Goal: Task Accomplishment & Management: Manage account settings

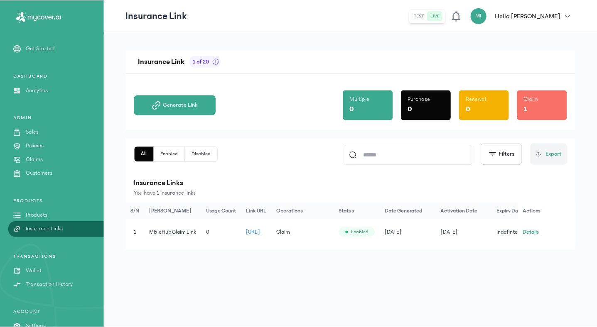
scroll to position [29, 0]
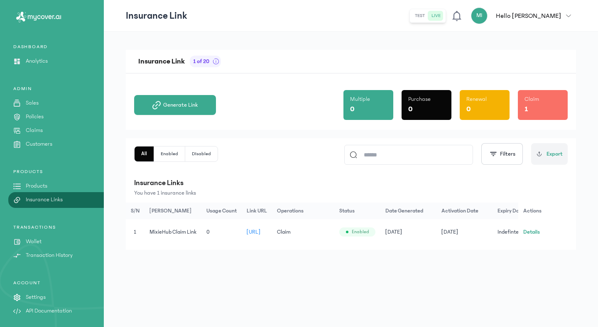
click at [568, 17] on icon "button" at bounding box center [569, 16] width 5 height 2
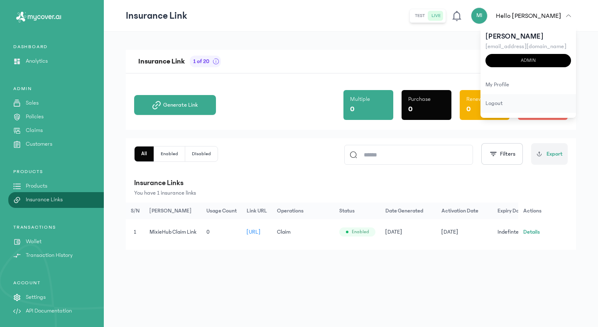
click at [505, 104] on div "logout" at bounding box center [529, 103] width 96 height 19
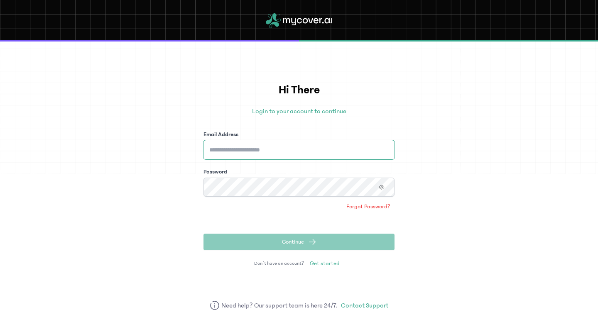
click at [358, 157] on input "Email Address" at bounding box center [299, 149] width 191 height 19
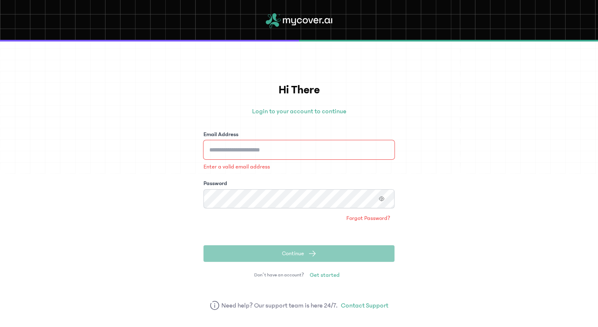
type input "**********"
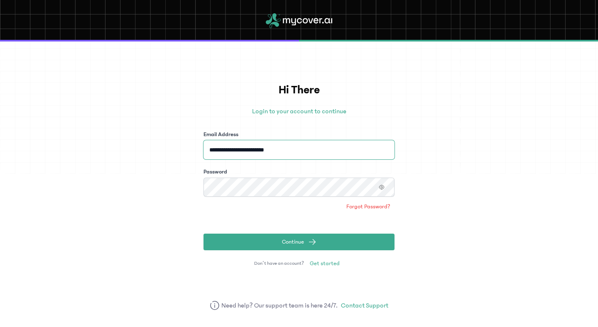
click at [204, 234] on button "Continue" at bounding box center [299, 242] width 191 height 17
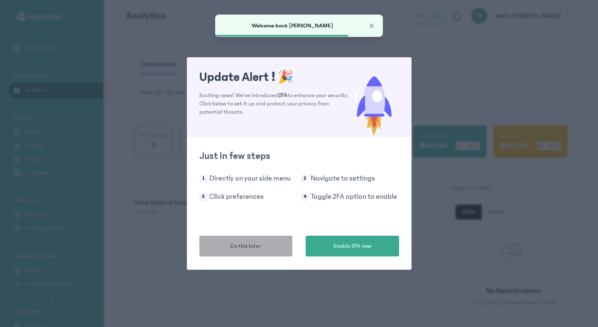
click at [279, 244] on button "Do this later" at bounding box center [245, 246] width 93 height 21
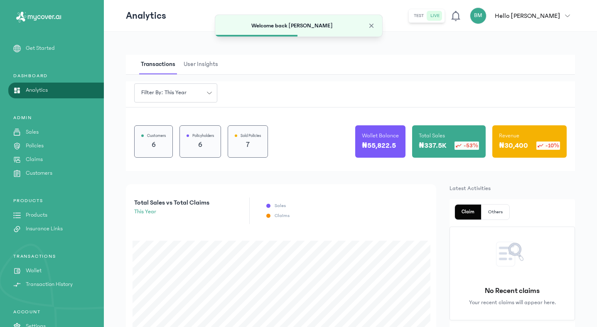
click at [34, 267] on p "Wallet" at bounding box center [34, 271] width 16 height 9
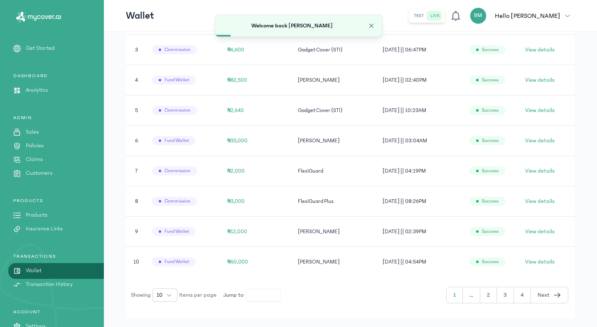
scroll to position [287, 0]
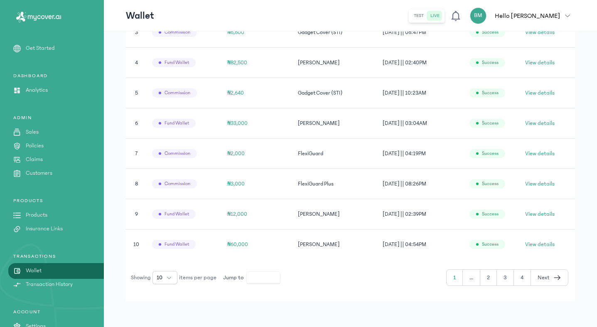
click at [491, 274] on button "2" at bounding box center [488, 278] width 17 height 16
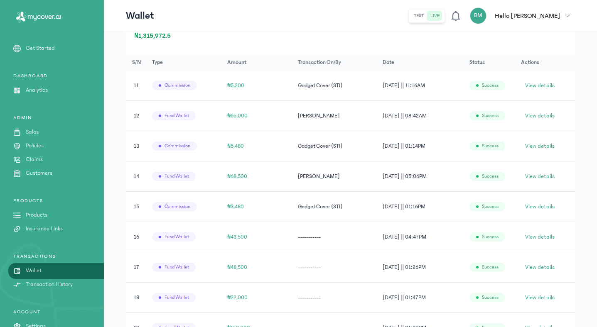
scroll to position [287, 0]
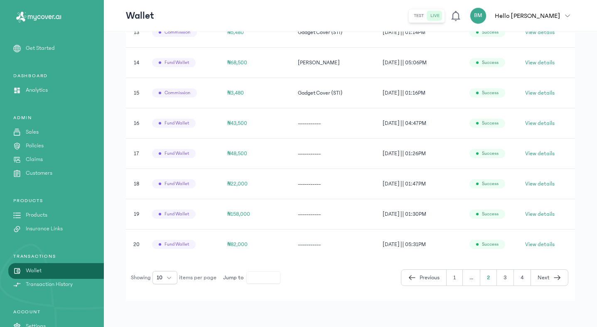
click at [451, 275] on button "1" at bounding box center [455, 278] width 16 height 16
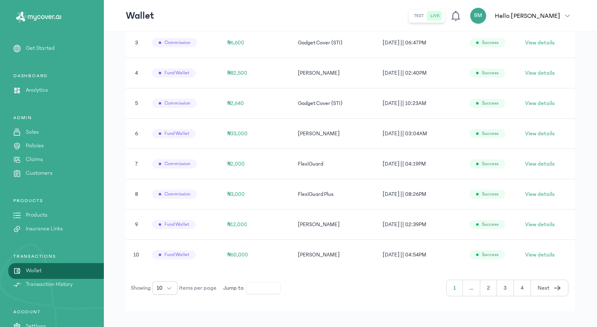
scroll to position [277, 0]
click at [489, 292] on button "2" at bounding box center [488, 289] width 17 height 16
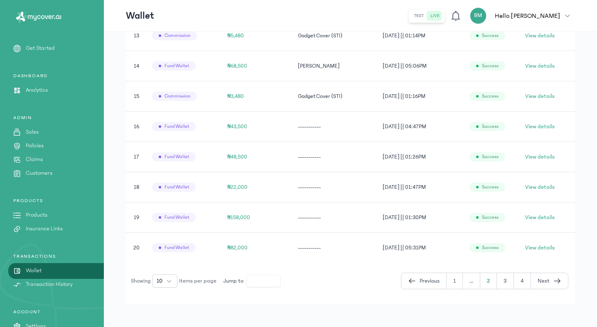
scroll to position [287, 0]
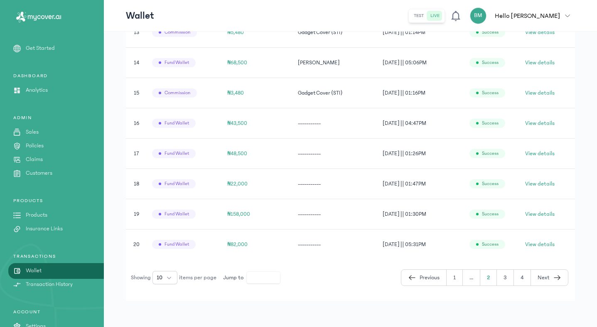
click at [420, 276] on span "Previous" at bounding box center [430, 278] width 20 height 9
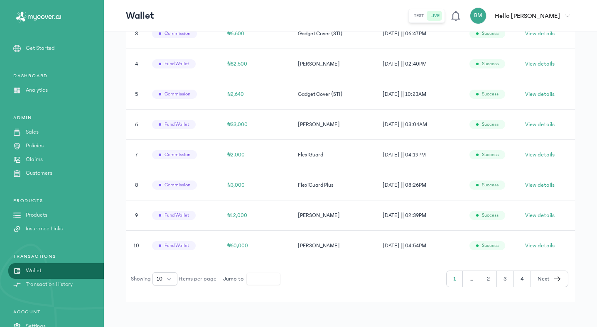
scroll to position [287, 0]
click at [537, 184] on span "View details" at bounding box center [539, 184] width 29 height 8
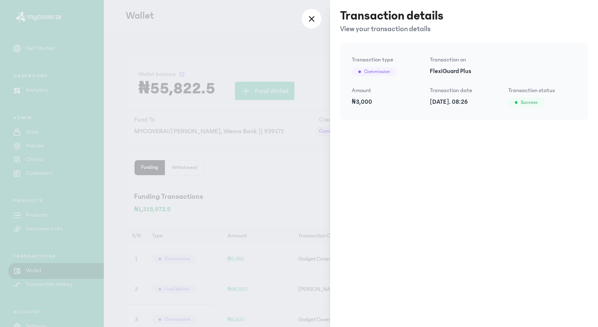
click at [252, 218] on div at bounding box center [299, 163] width 598 height 327
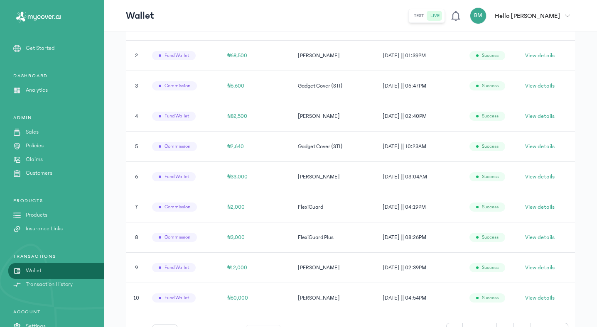
scroll to position [238, 0]
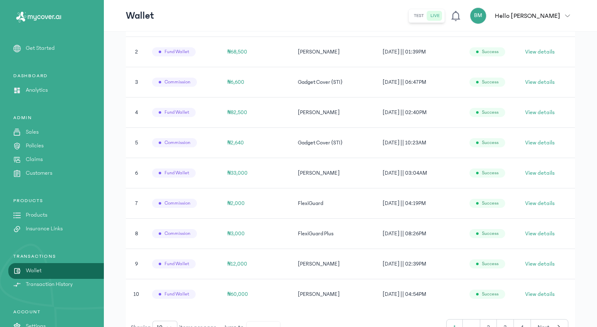
click at [570, 15] on icon "button" at bounding box center [567, 16] width 5 height 2
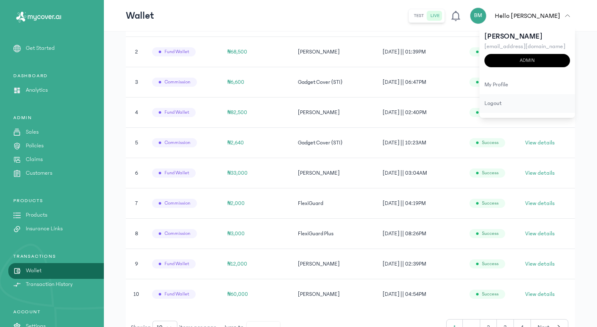
click at [519, 104] on div "logout" at bounding box center [527, 103] width 96 height 19
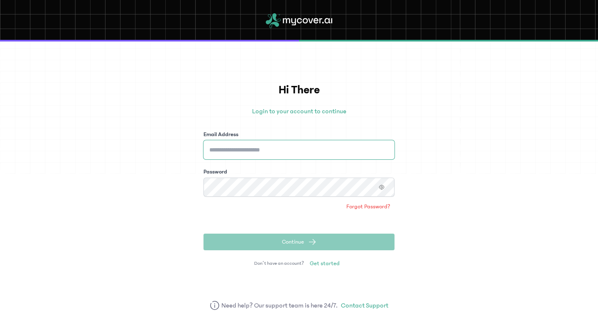
click at [277, 157] on input "Email Address" at bounding box center [299, 149] width 191 height 19
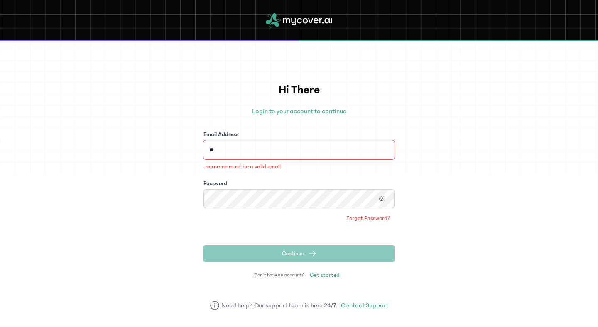
type input "**********"
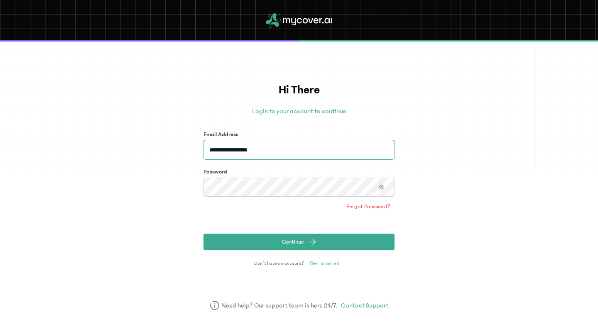
click at [204, 234] on button "Continue" at bounding box center [299, 242] width 191 height 17
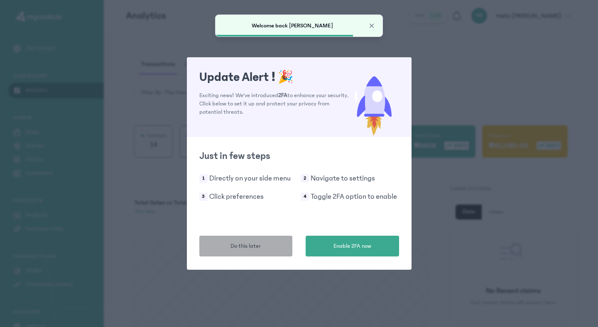
click at [242, 250] on span "Do this later" at bounding box center [246, 246] width 30 height 9
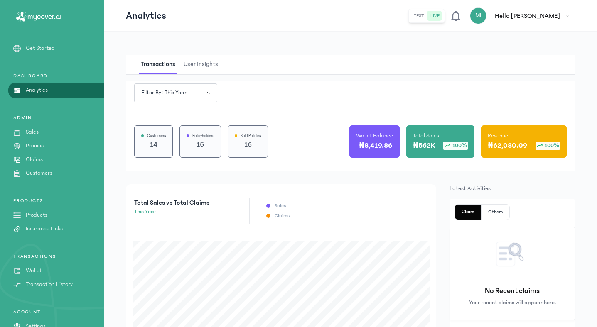
click at [569, 17] on icon "button" at bounding box center [567, 15] width 5 height 5
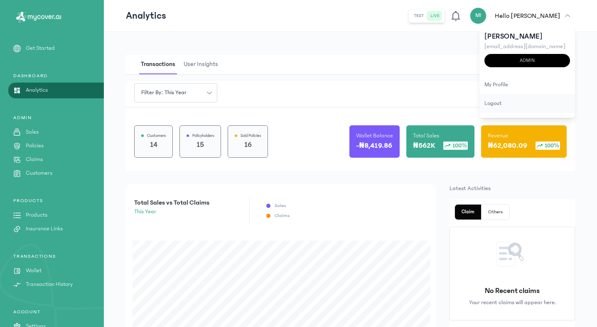
click at [503, 106] on div "logout" at bounding box center [527, 103] width 96 height 19
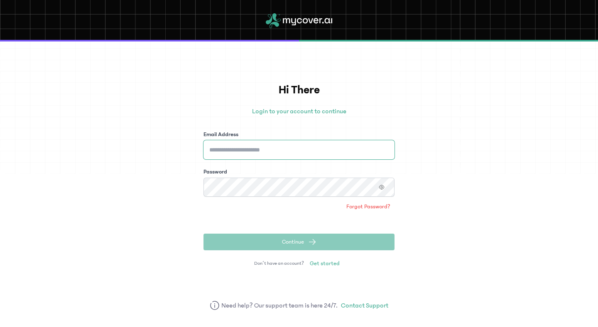
click at [351, 147] on input "Email Address" at bounding box center [299, 149] width 191 height 19
type input "**********"
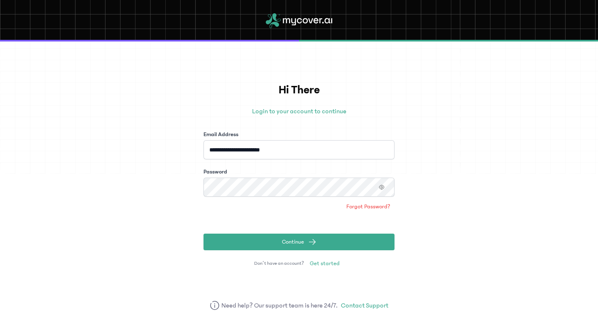
click at [204, 234] on button "Continue" at bounding box center [299, 242] width 191 height 17
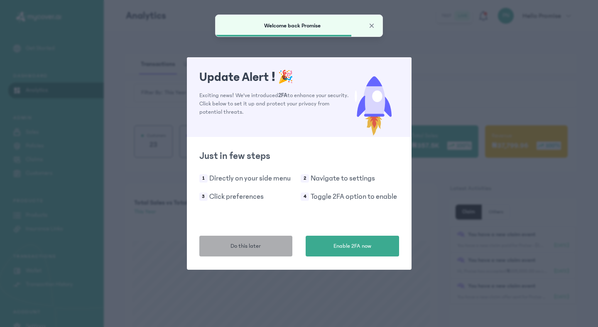
click at [277, 247] on button "Do this later" at bounding box center [245, 246] width 93 height 21
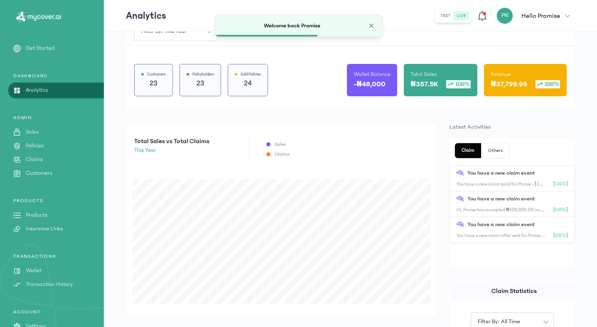
scroll to position [74, 0]
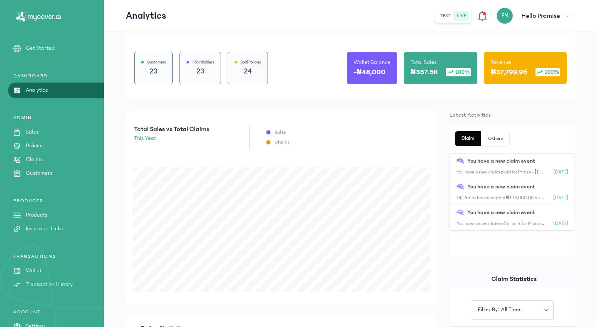
click at [570, 14] on icon "button" at bounding box center [567, 15] width 5 height 5
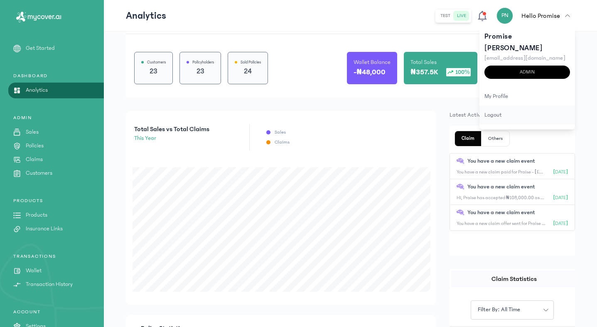
click at [507, 106] on div "logout" at bounding box center [527, 115] width 96 height 19
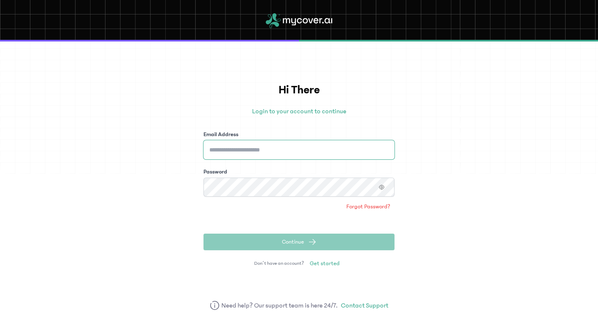
click at [381, 150] on input "Email Address" at bounding box center [299, 149] width 191 height 19
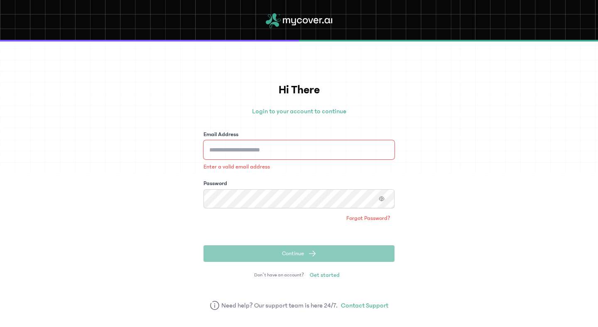
type input "**********"
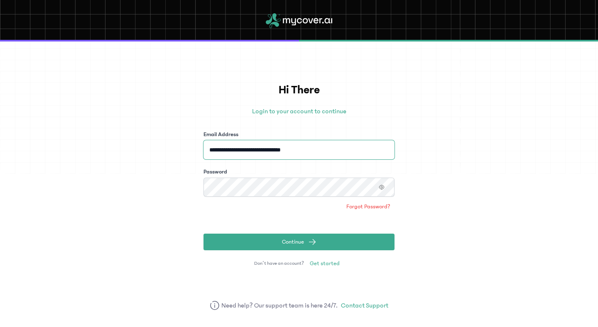
click at [204, 234] on button "Continue" at bounding box center [299, 242] width 191 height 17
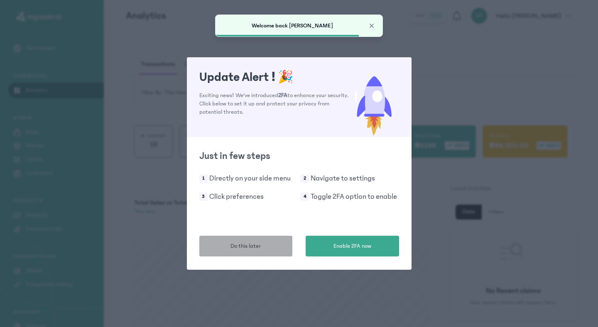
click at [255, 249] on span "Do this later" at bounding box center [246, 246] width 30 height 9
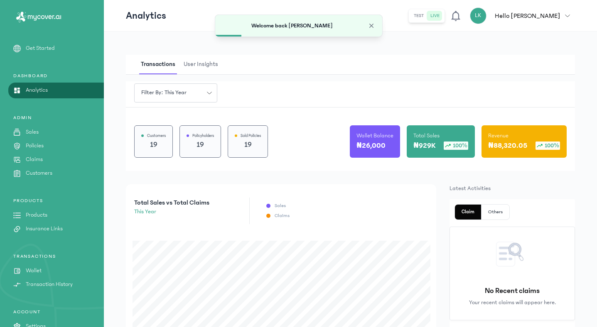
scroll to position [29, 0]
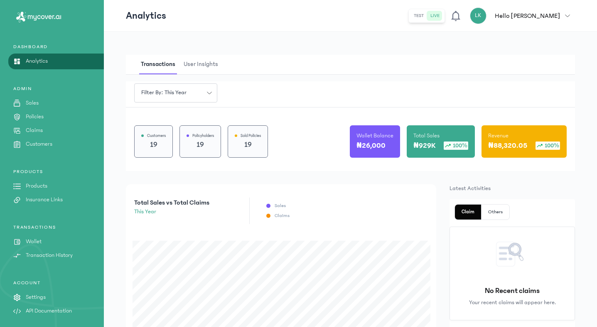
click at [566, 14] on icon "button" at bounding box center [567, 15] width 5 height 5
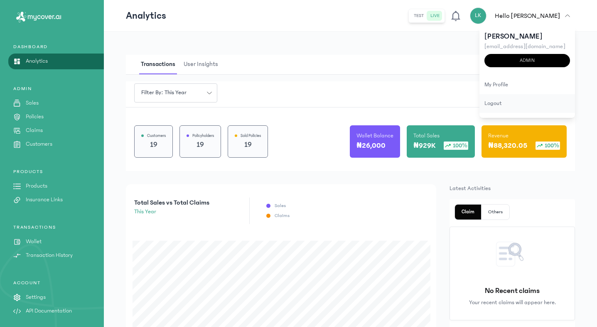
click at [493, 103] on div "logout" at bounding box center [527, 103] width 96 height 19
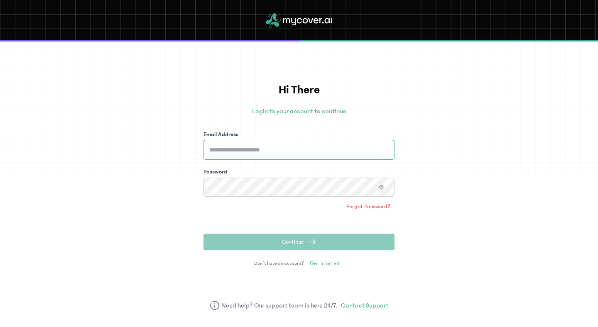
click at [263, 147] on input "Email Address" at bounding box center [299, 149] width 191 height 19
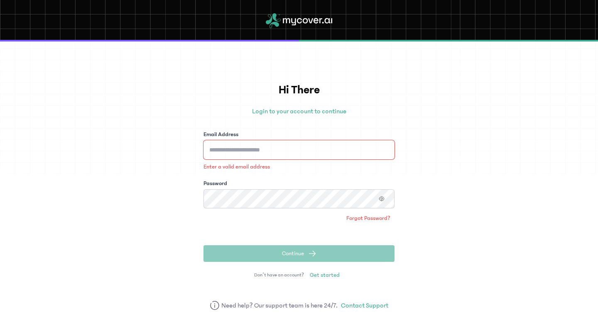
type input "**********"
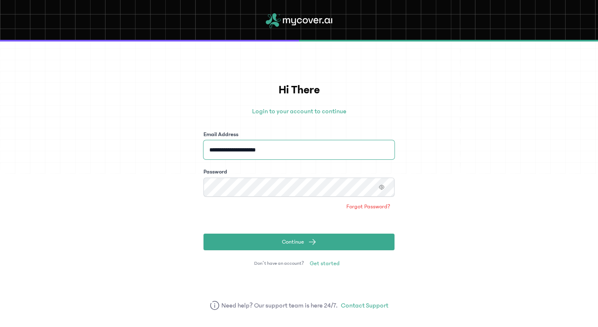
click at [204, 234] on button "Continue" at bounding box center [299, 242] width 191 height 17
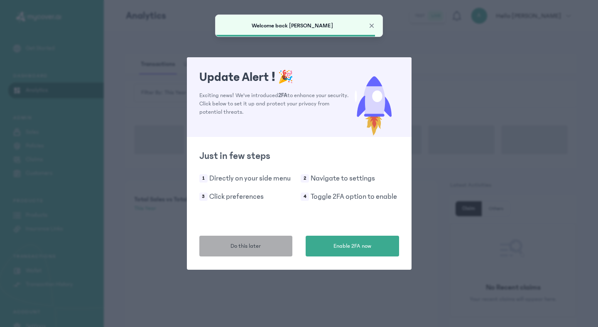
click at [239, 241] on button "Do this later" at bounding box center [245, 246] width 93 height 21
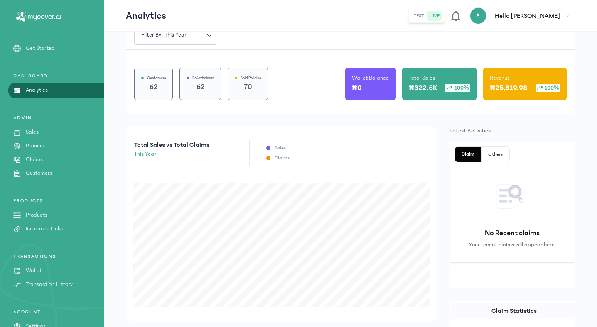
scroll to position [62, 0]
